Goal: Information Seeking & Learning: Learn about a topic

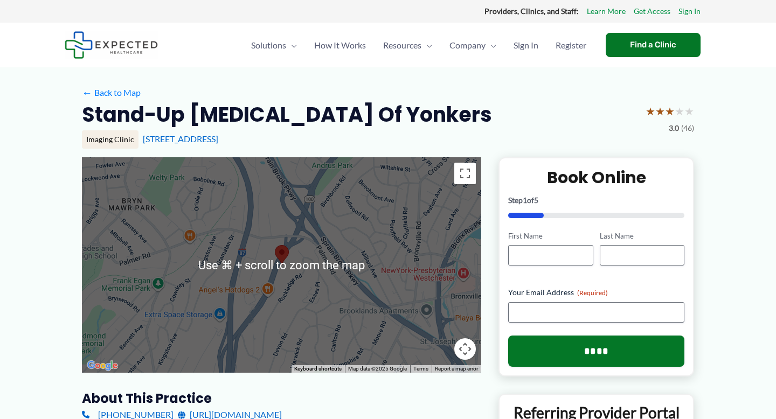
click at [389, 102] on div "Stand-Up [MEDICAL_DATA] of Yonkers ★ ★ ★ ★ ★ 3.0 (46)" at bounding box center [388, 118] width 612 height 34
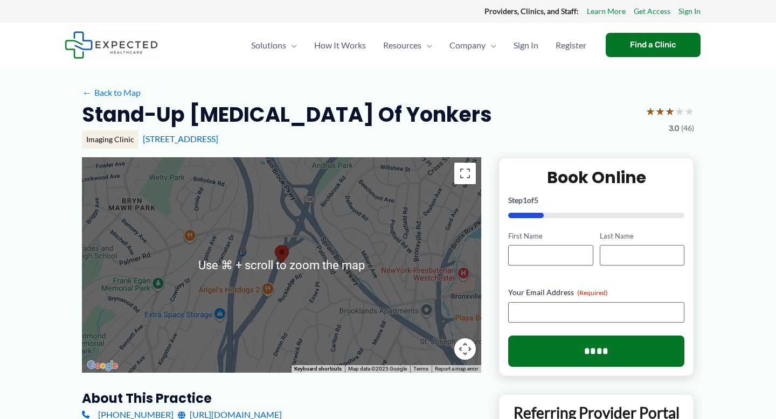
click at [406, 110] on div "Stand-Up [MEDICAL_DATA] of Yonkers ★ ★ ★ ★ ★ 3.0 (46)" at bounding box center [388, 118] width 612 height 34
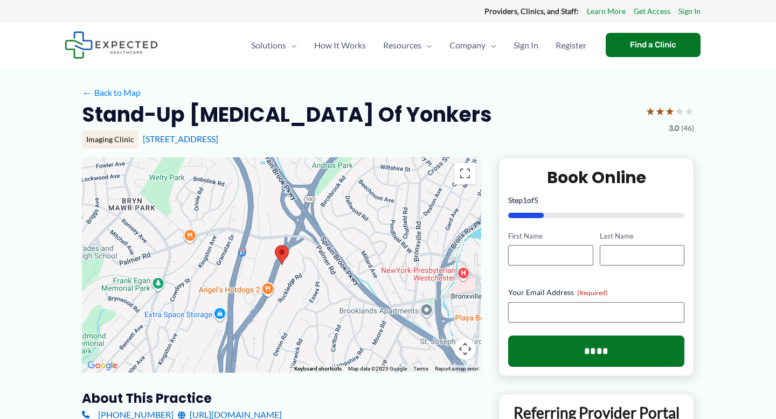
click at [406, 110] on div "Stand-Up [MEDICAL_DATA] of Yonkers ★ ★ ★ ★ ★ 3.0 (46)" at bounding box center [388, 118] width 612 height 34
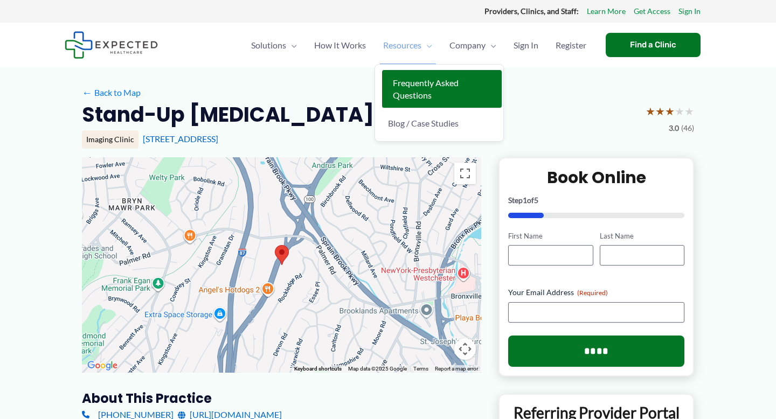
click at [426, 79] on span "Frequently Asked Questions" at bounding box center [426, 89] width 66 height 23
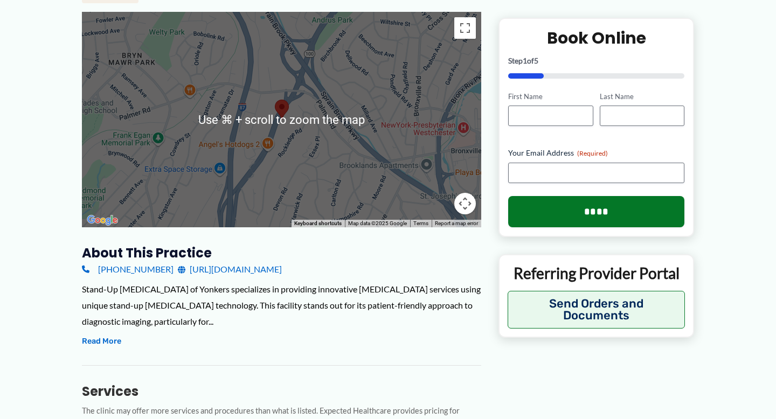
scroll to position [226, 0]
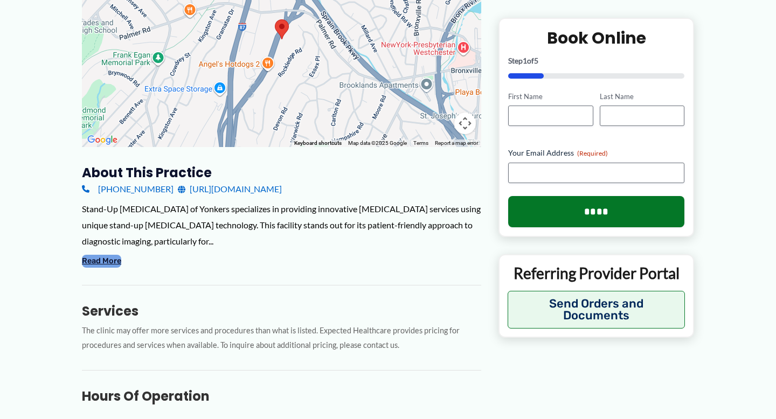
click at [119, 257] on button "Read More" at bounding box center [101, 261] width 39 height 13
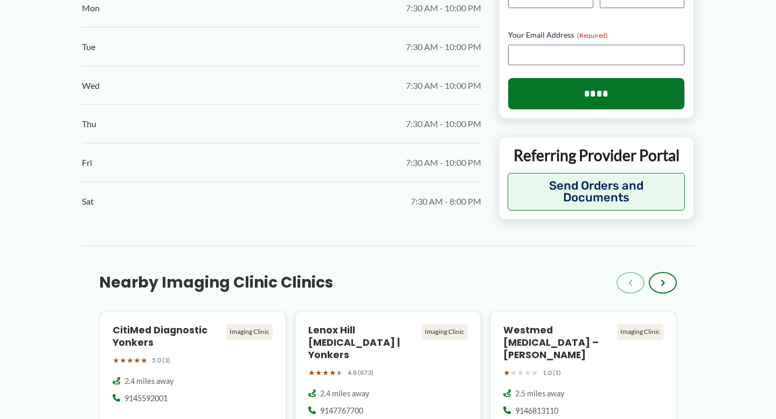
scroll to position [835, 0]
